Goal: Task Accomplishment & Management: Use online tool/utility

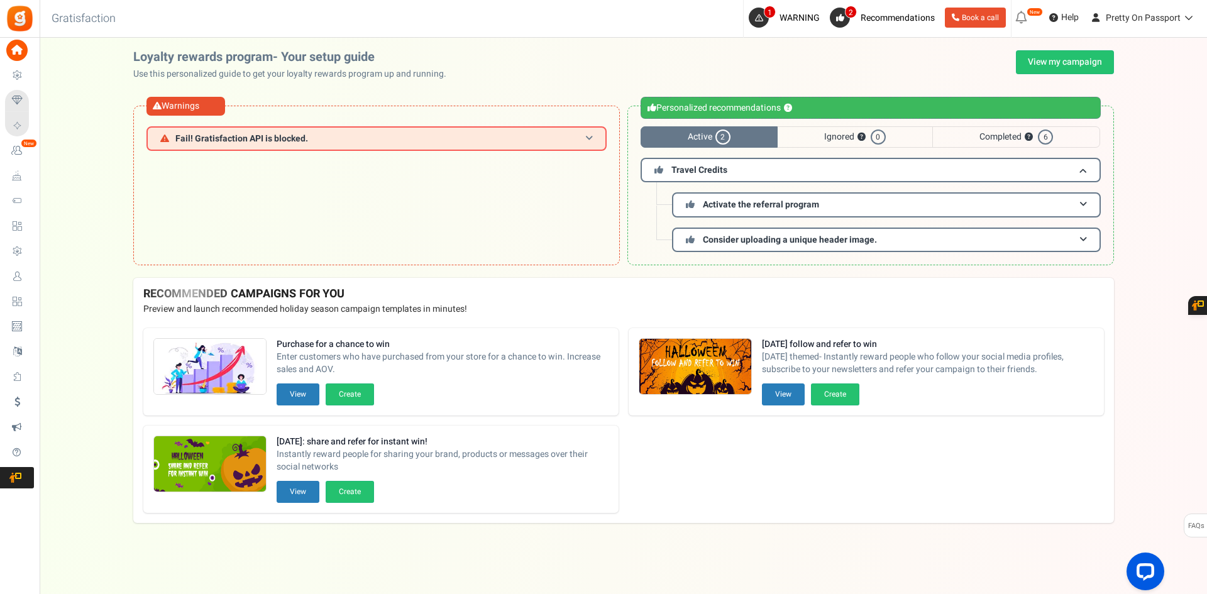
click at [291, 138] on span "Fail! Gratisfaction API is blocked." at bounding box center [241, 138] width 133 height 9
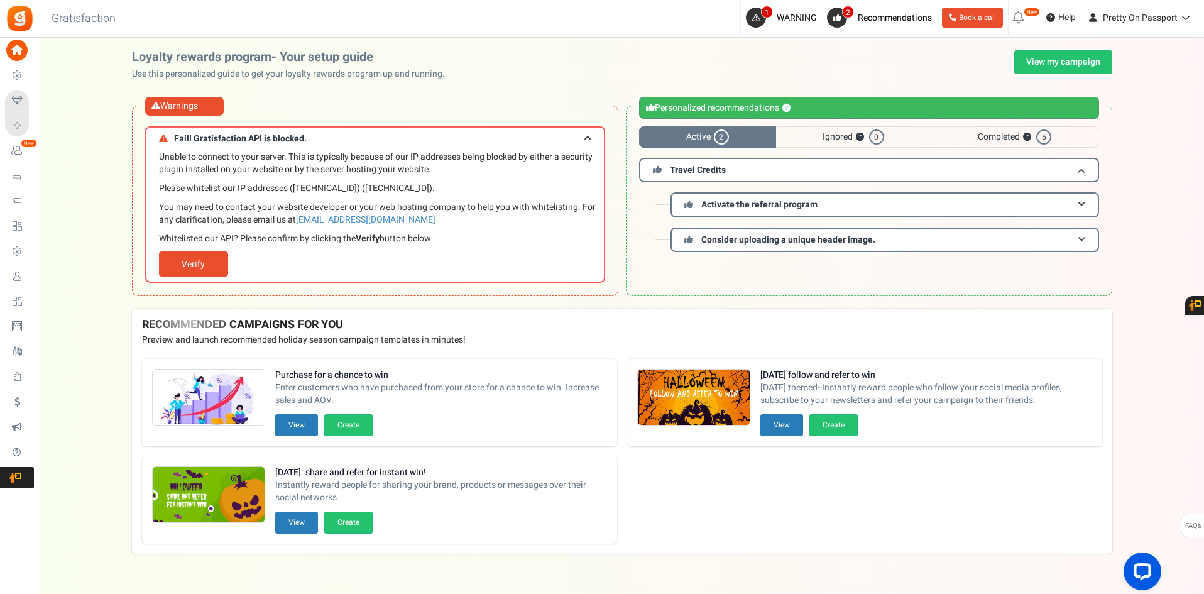
click at [449, 238] on p "Whitelisted our API? Please confirm by clicking the Verify button below" at bounding box center [378, 239] width 439 height 13
click at [499, 239] on p "Whitelisted our API? Please confirm by clicking the Verify button below" at bounding box center [378, 239] width 439 height 13
click at [541, 251] on div "Unable to connect to your server. This is typically because of our IP addresses…" at bounding box center [378, 214] width 439 height 126
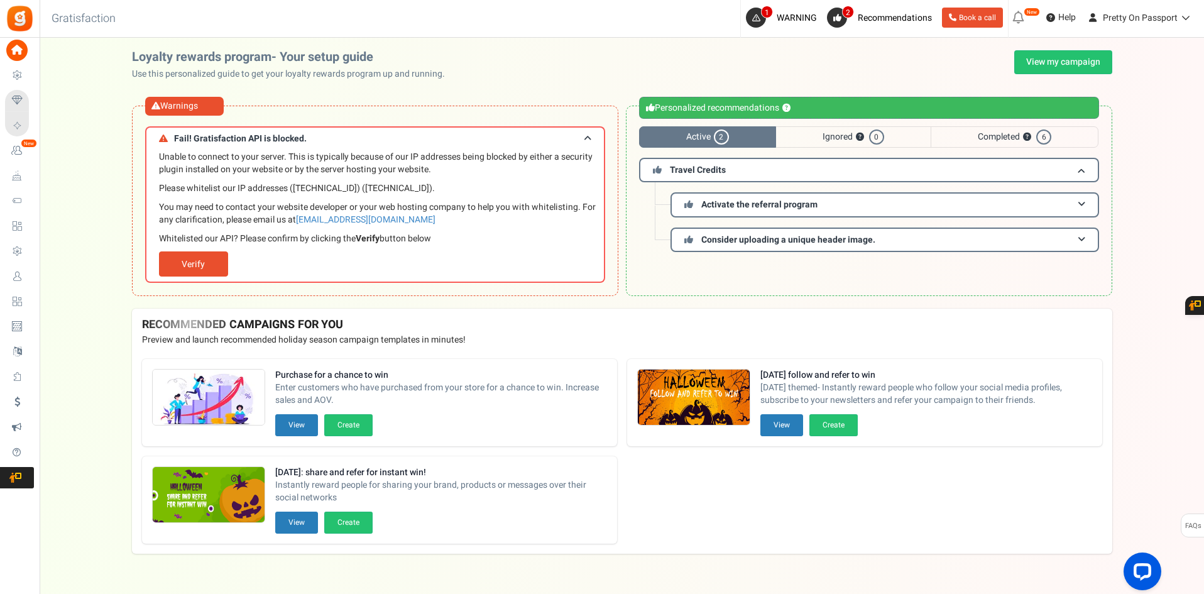
click at [824, 281] on div "Personalized recommendations ? Active 2 Ignored ? 0 Completed ? 6 Travel Credit…" at bounding box center [869, 201] width 486 height 190
copy span "Fail! Gratisfaction API is blocked."
drag, startPoint x: 173, startPoint y: 136, endPoint x: 379, endPoint y: 135, distance: 205.5
click at [379, 135] on h3 "Fail! Gratisfaction API is blocked." at bounding box center [375, 137] width 460 height 23
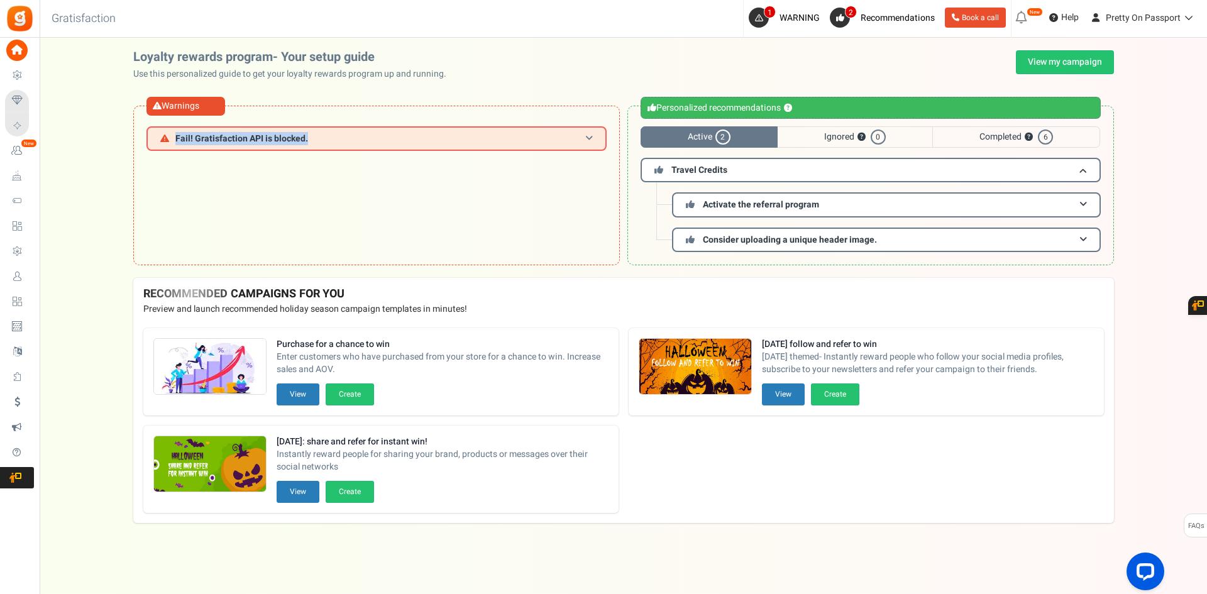
click at [322, 135] on h3 "Fail! Gratisfaction API is blocked." at bounding box center [376, 138] width 460 height 25
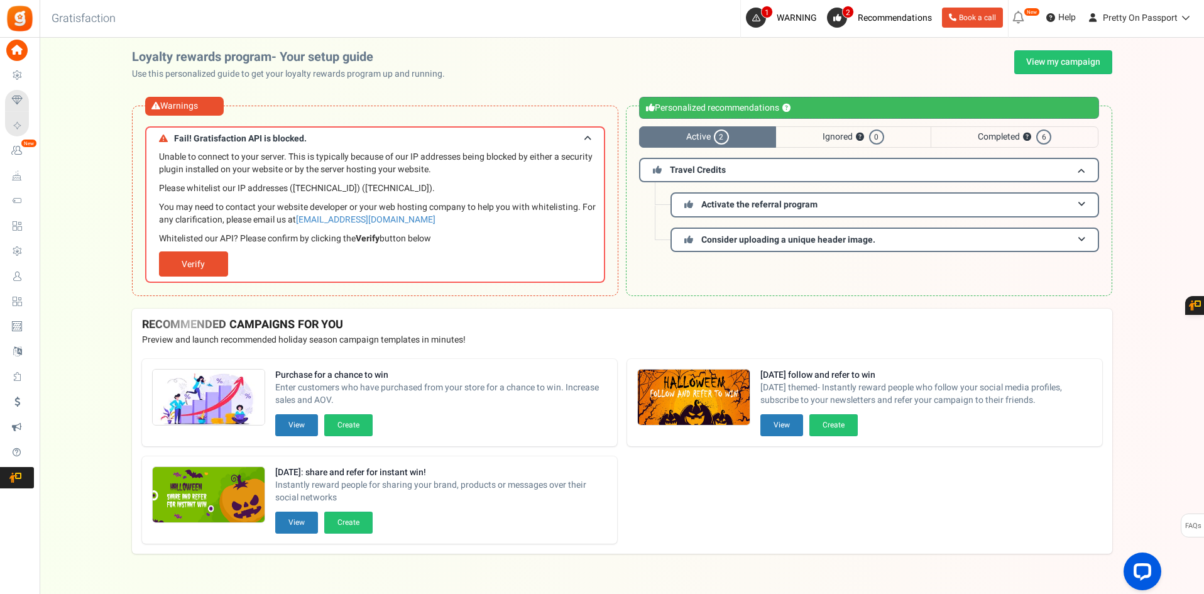
click at [258, 183] on p "Please whitelist our IP addresses ([TECHNICAL_ID]) ([TECHNICAL_ID])." at bounding box center [378, 188] width 439 height 13
drag, startPoint x: 235, startPoint y: 188, endPoint x: 517, endPoint y: 188, distance: 281.6
click at [517, 188] on p "Please whitelist our IP addresses ([TECHNICAL_ID]) ([TECHNICAL_ID])." at bounding box center [378, 188] width 439 height 13
click at [449, 190] on p "Please whitelist our IP addresses ([TECHNICAL_ID]) ([TECHNICAL_ID])." at bounding box center [378, 188] width 439 height 13
click at [295, 192] on p "Please whitelist our IP addresses ([TECHNICAL_ID]) ([TECHNICAL_ID])." at bounding box center [378, 188] width 439 height 13
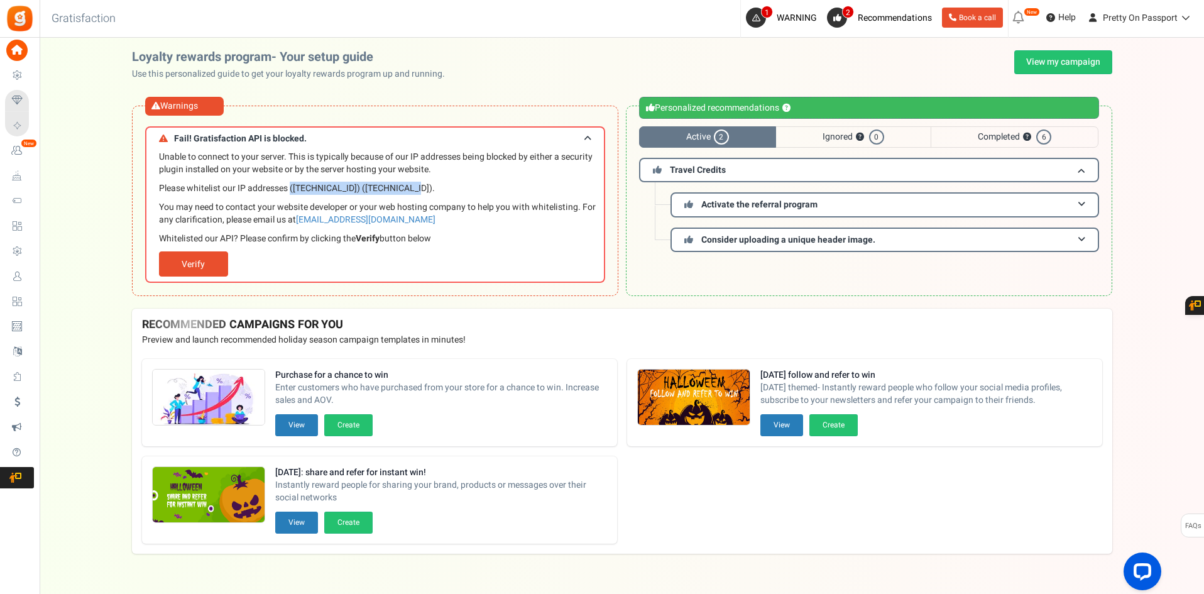
drag, startPoint x: 290, startPoint y: 186, endPoint x: 419, endPoint y: 185, distance: 129.5
click at [419, 185] on p "Please whitelist our IP addresses ([TECHNICAL_ID]) ([TECHNICAL_ID])." at bounding box center [378, 188] width 439 height 13
copy p "([TECHNICAL_ID]) ([TECHNICAL_ID])."
click at [224, 254] on link "Verify" at bounding box center [193, 263] width 69 height 25
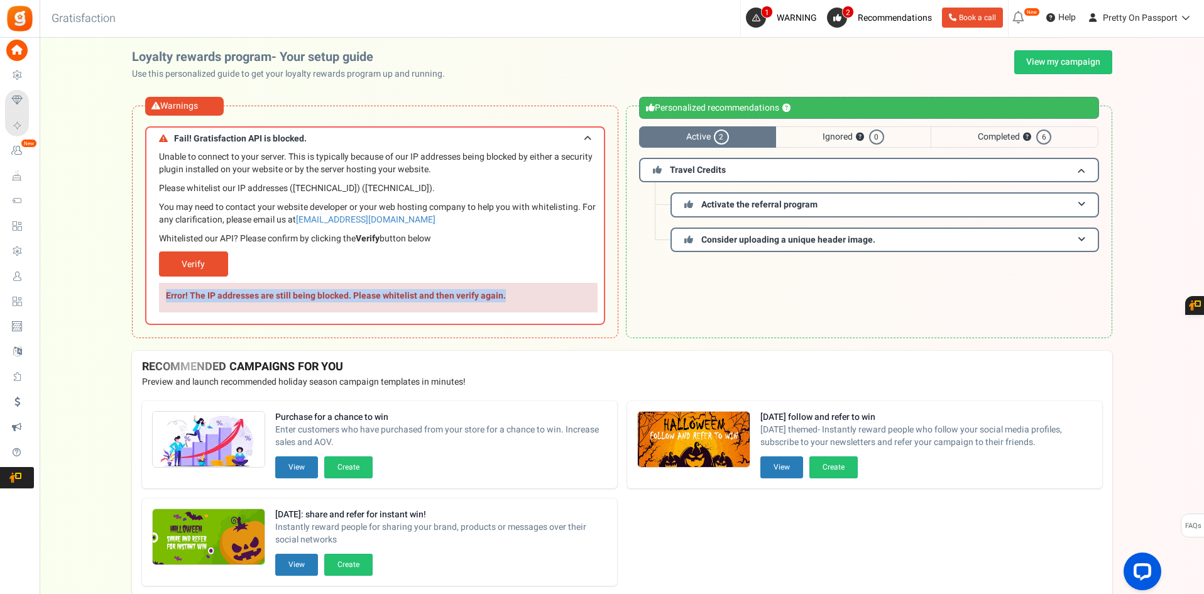
drag, startPoint x: 144, startPoint y: 299, endPoint x: 514, endPoint y: 292, distance: 370.3
click at [514, 292] on div "Warnings Fail! Gratisfaction API is blocked. Unable to connect to your server. …" at bounding box center [375, 222] width 486 height 233
click at [514, 292] on p "Error! The IP addresses are still being blocked. Please whitelist and then veri…" at bounding box center [378, 298] width 439 height 30
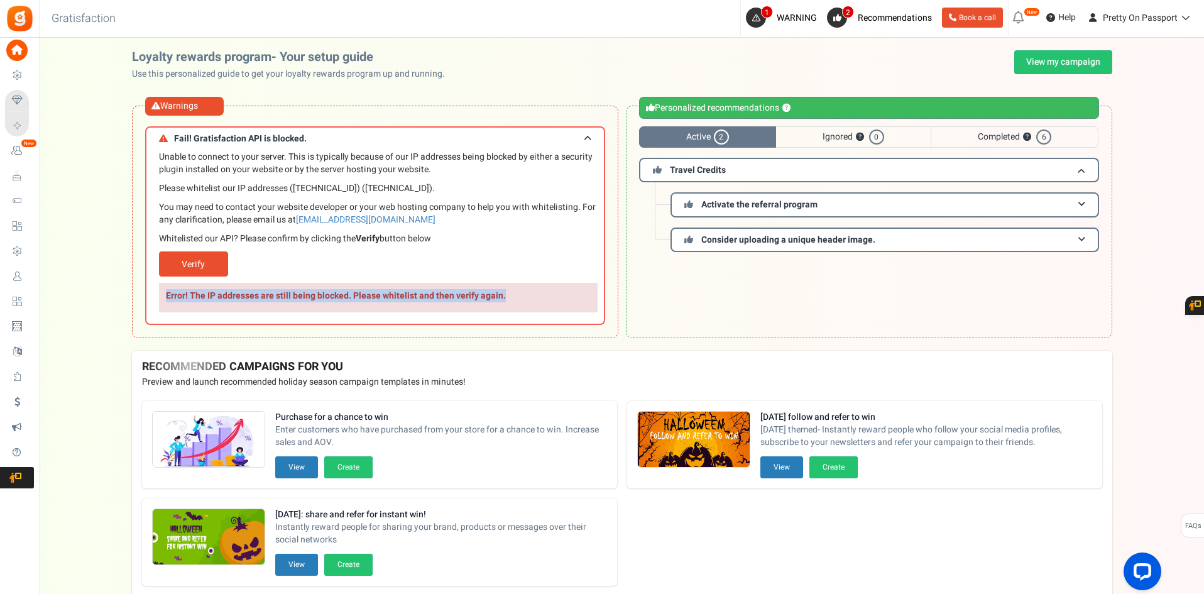
click at [503, 299] on p "Error! The IP addresses are still being blocked. Please whitelist and then veri…" at bounding box center [378, 298] width 439 height 30
